Goal: Use online tool/utility: Utilize a website feature to perform a specific function

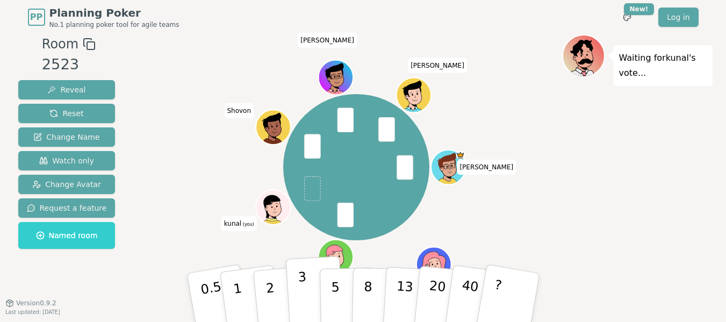
click at [300, 287] on p "3" at bounding box center [303, 298] width 12 height 59
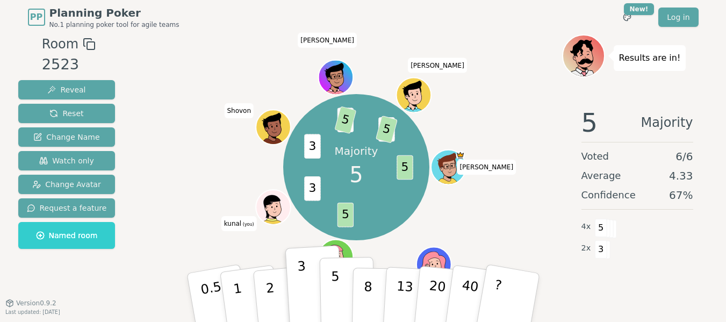
click at [337, 290] on p "5" at bounding box center [334, 298] width 9 height 58
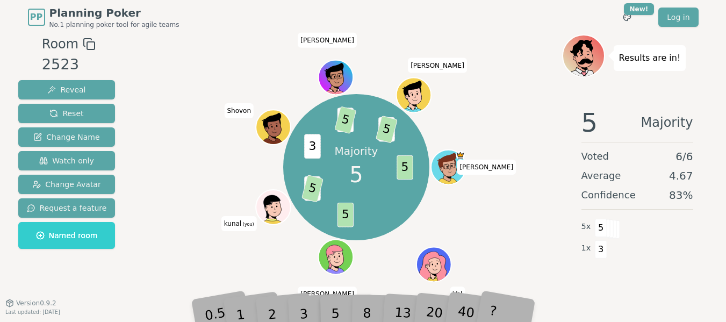
click at [476, 220] on div "Majority 5 5 5 3 5 3 3 5 3 5 [PERSON_NAME] [PERSON_NAME] (you) Shovon [PERSON_N…" at bounding box center [356, 167] width 411 height 227
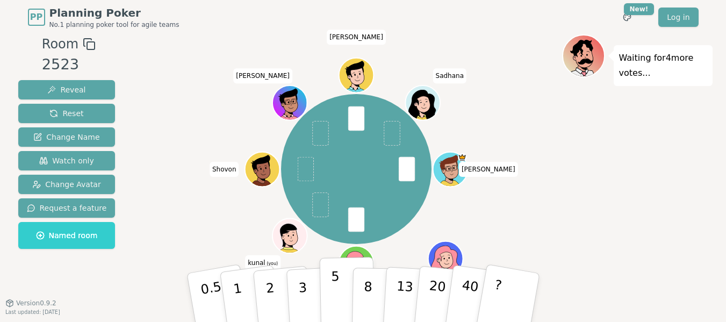
click at [336, 283] on p "5" at bounding box center [334, 298] width 9 height 58
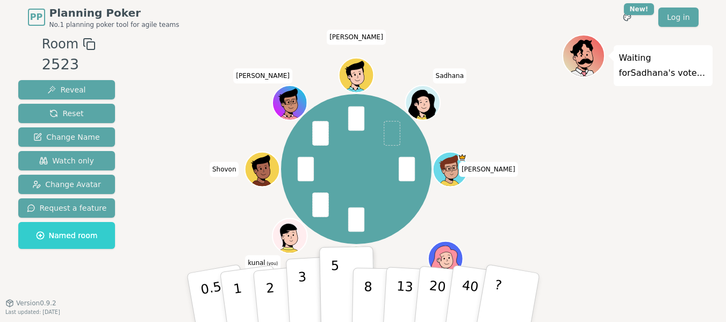
click at [304, 284] on p "3" at bounding box center [303, 298] width 12 height 59
click at [340, 280] on button "5" at bounding box center [346, 298] width 55 height 82
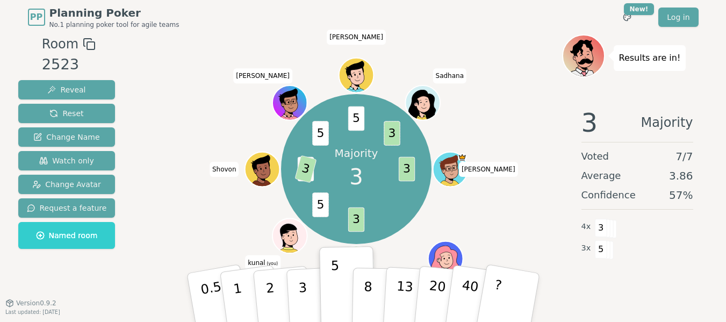
click at [511, 206] on div "Majority 3 3 3 5 2 3 5 5 3 [PERSON_NAME] [PERSON_NAME] (you) Shovon [PERSON_NAM…" at bounding box center [356, 169] width 411 height 230
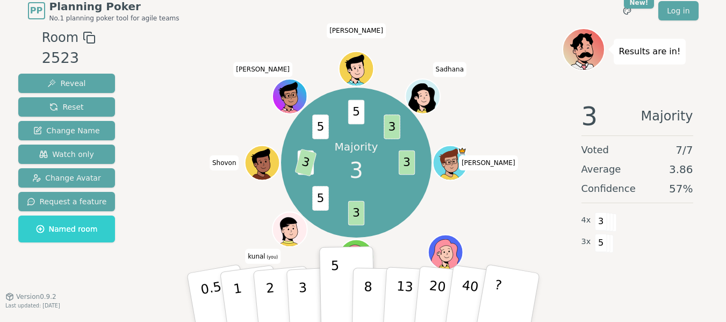
scroll to position [8, 0]
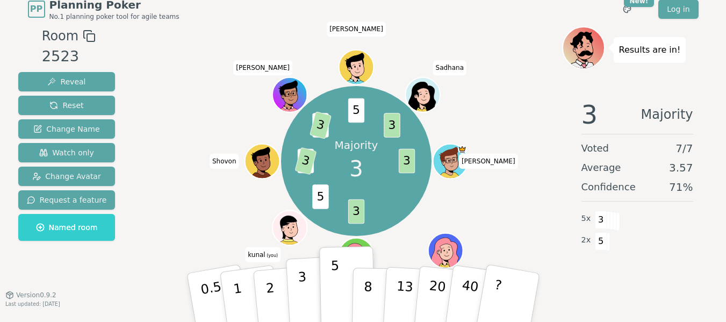
click at [306, 291] on button "3" at bounding box center [314, 298] width 59 height 84
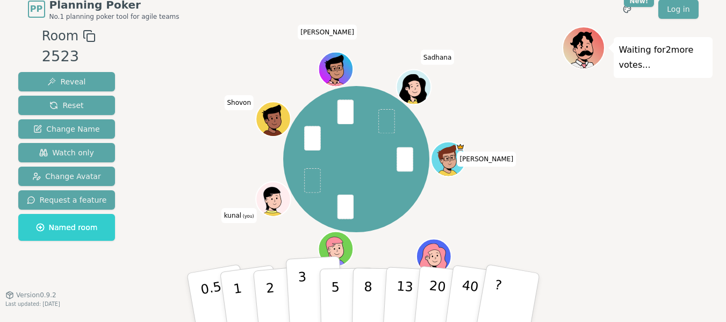
click at [312, 287] on button "3" at bounding box center [314, 298] width 59 height 84
click at [561, 213] on div "[PERSON_NAME] [PERSON_NAME] (you) [PERSON_NAME] Sadhana" at bounding box center [356, 159] width 411 height 227
click at [312, 287] on button "3" at bounding box center [314, 298] width 59 height 84
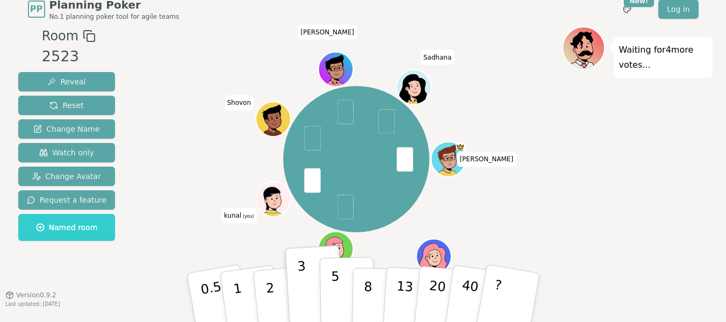
click at [333, 295] on p "5" at bounding box center [334, 298] width 9 height 58
click at [309, 288] on button "3" at bounding box center [314, 298] width 59 height 84
click at [530, 221] on div "[PERSON_NAME] [PERSON_NAME] (you) [PERSON_NAME] Sadhana" at bounding box center [356, 159] width 411 height 227
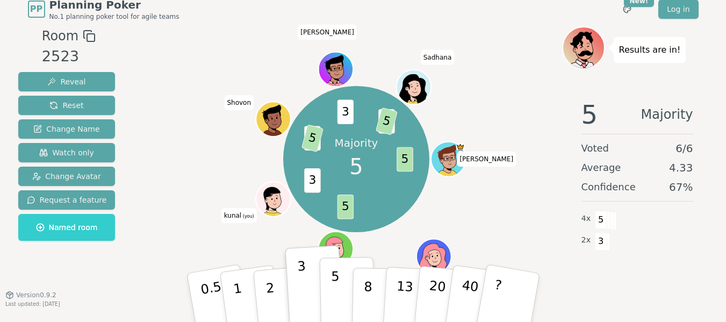
click at [330, 294] on button "5" at bounding box center [346, 298] width 55 height 82
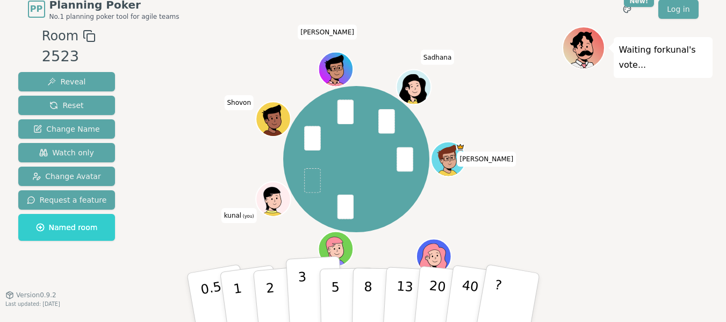
click at [303, 286] on p "3" at bounding box center [303, 298] width 12 height 59
